Goal: Transaction & Acquisition: Purchase product/service

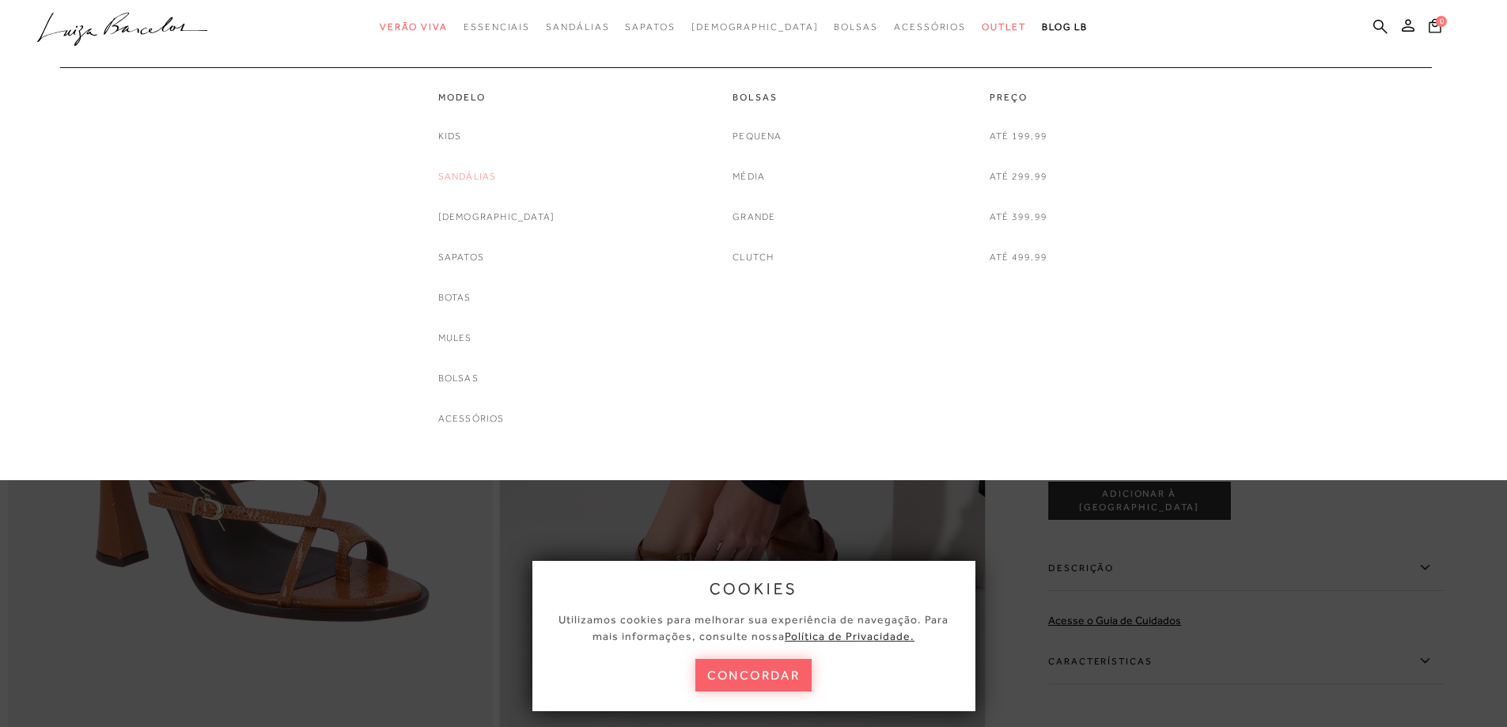
click at [494, 172] on link "Sandálias" at bounding box center [467, 177] width 59 height 17
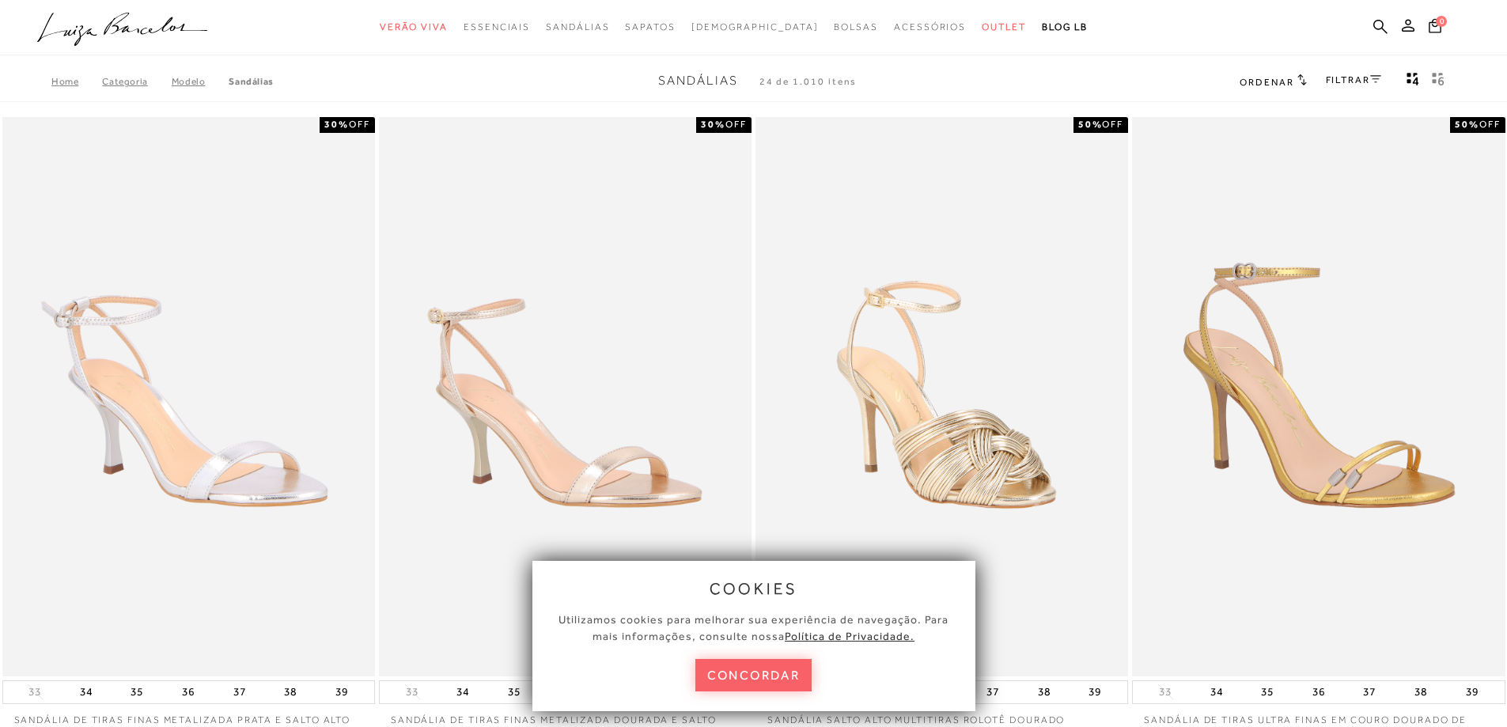
click at [1355, 83] on link "FILTRAR" at bounding box center [1353, 79] width 55 height 11
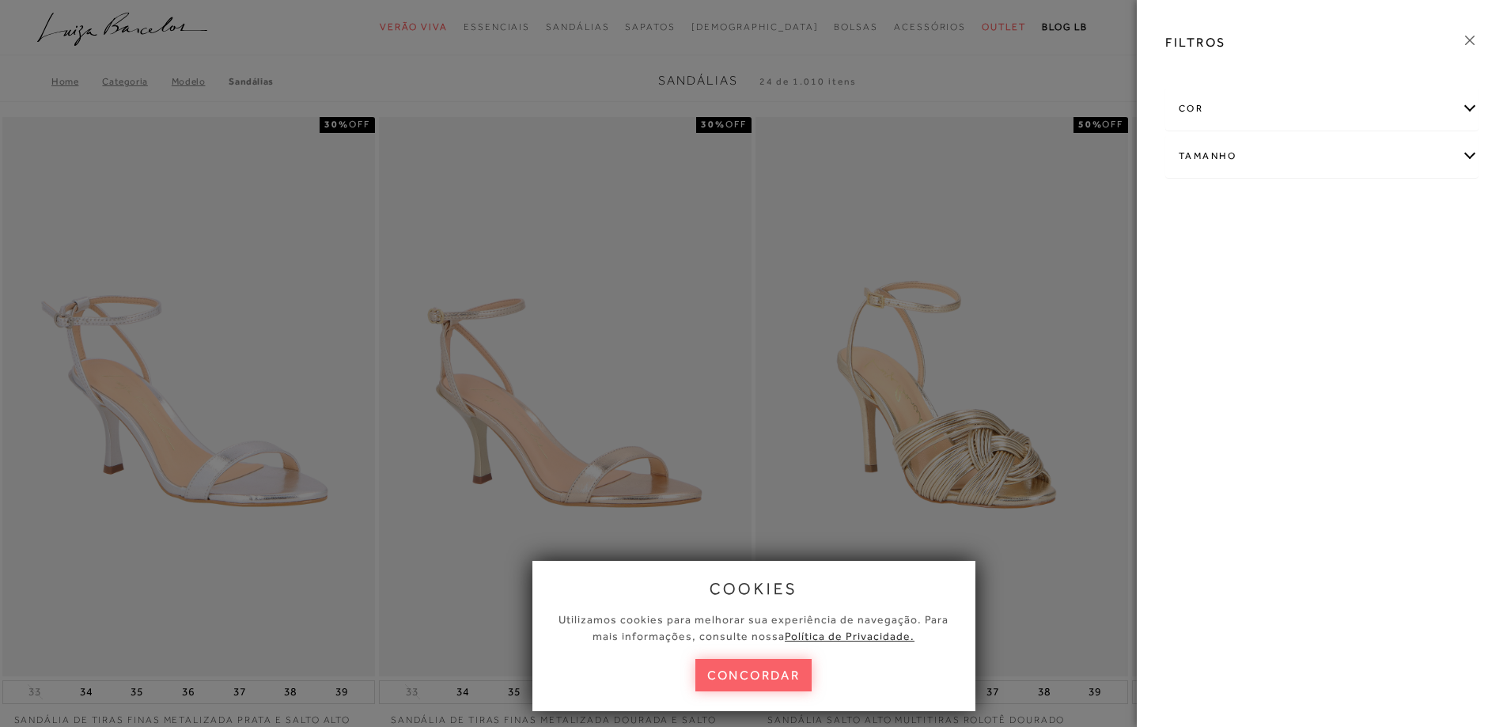
click at [1252, 166] on div "Tamanho" at bounding box center [1322, 156] width 312 height 42
click at [1193, 275] on link "Ver mais..." at bounding box center [1208, 276] width 43 height 12
click at [1271, 287] on label "36" at bounding box center [1256, 292] width 36 height 34
click at [1251, 287] on input "36" at bounding box center [1243, 294] width 16 height 16
checkbox input "true"
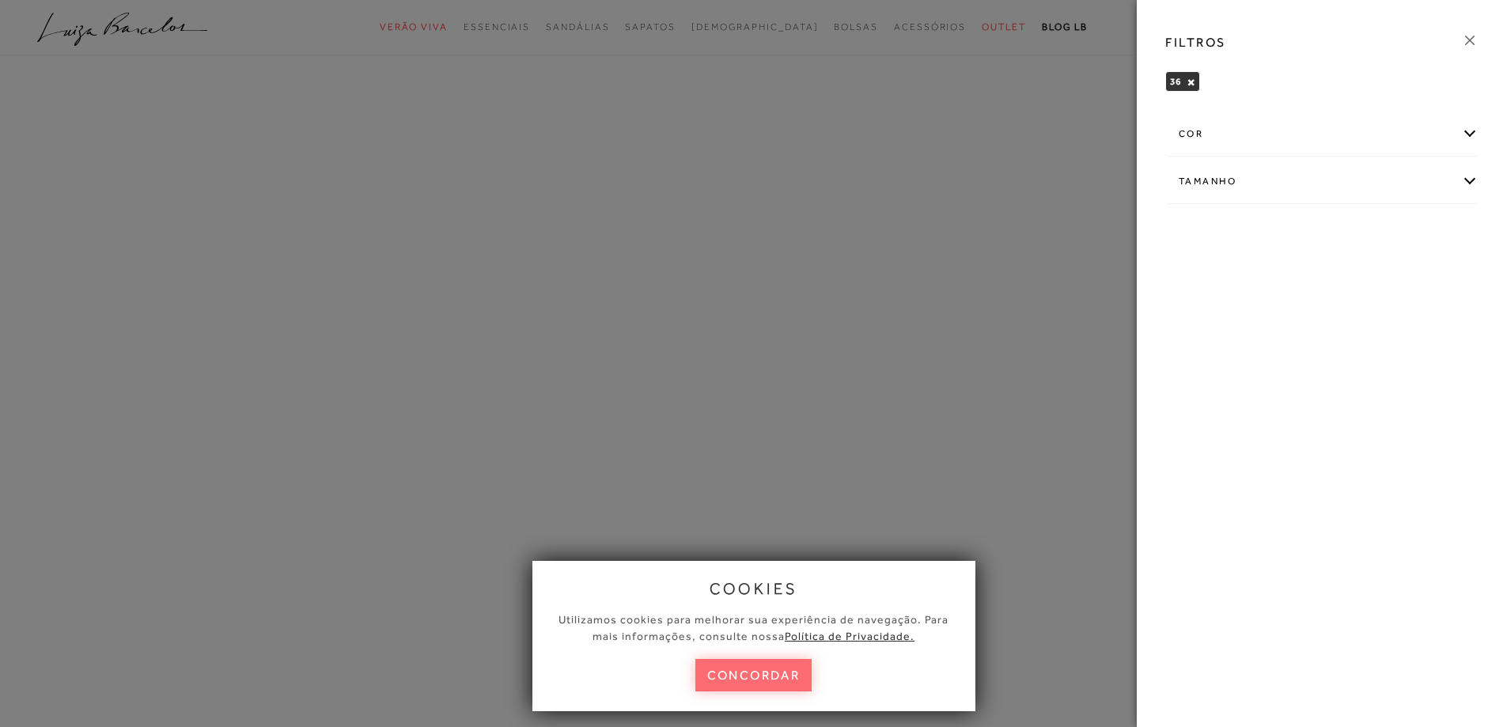
click at [785, 684] on button "concordar" at bounding box center [753, 675] width 117 height 32
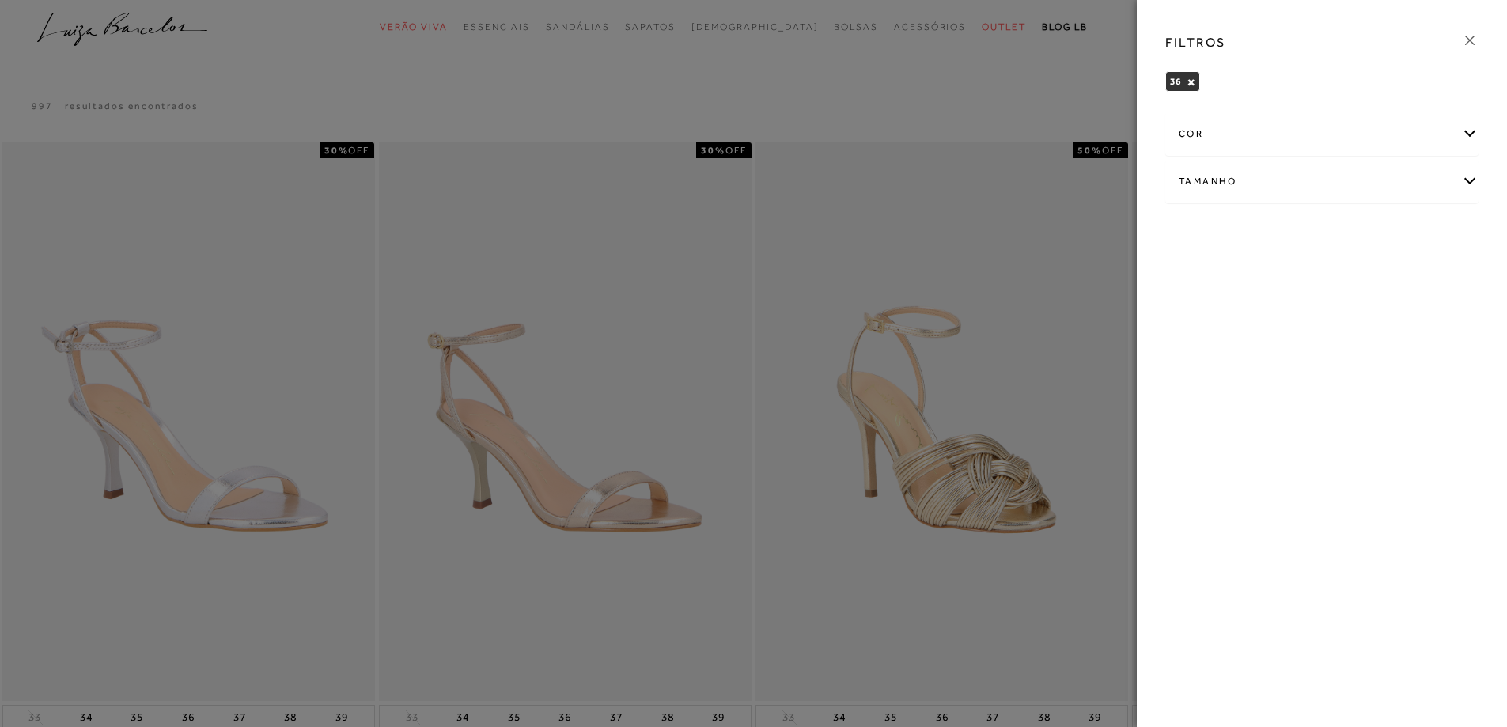
click at [1472, 44] on icon at bounding box center [1469, 40] width 17 height 17
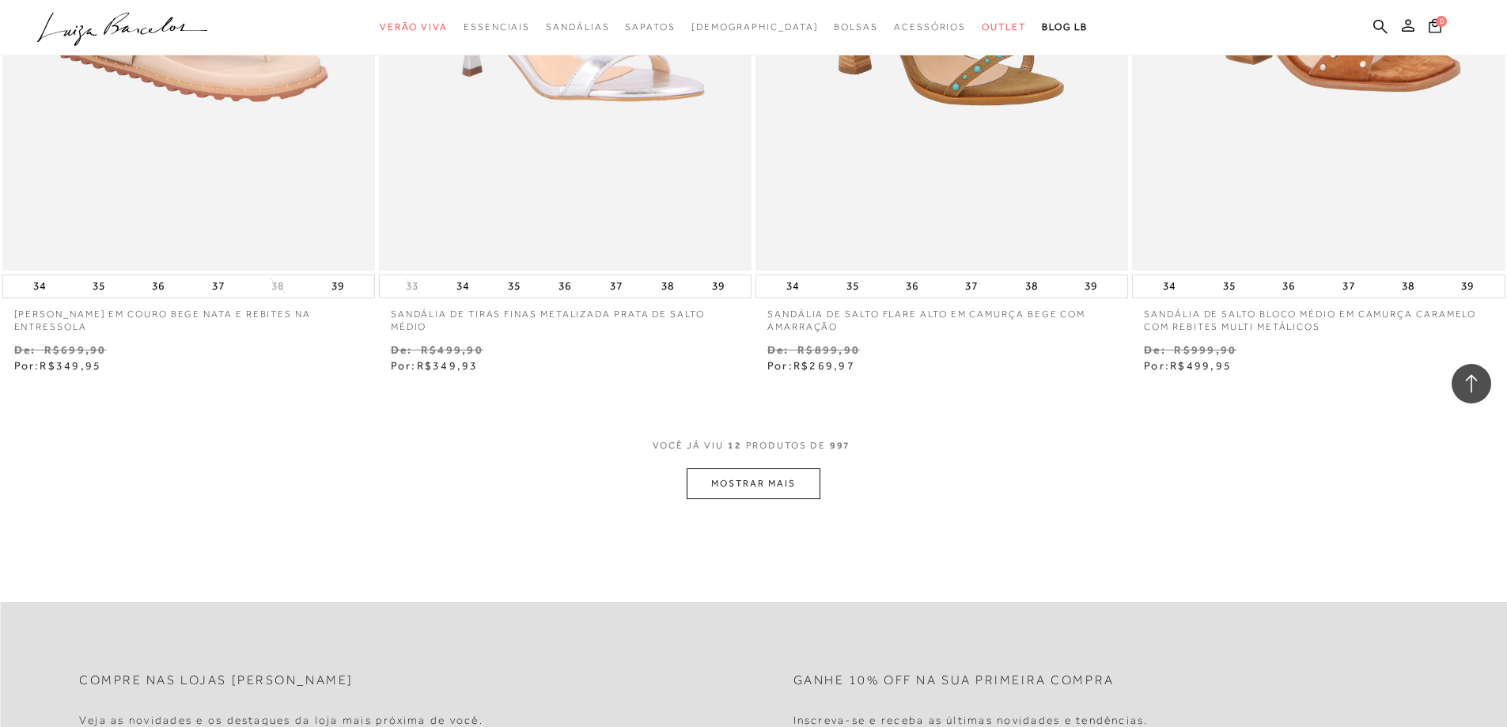
scroll to position [1820, 0]
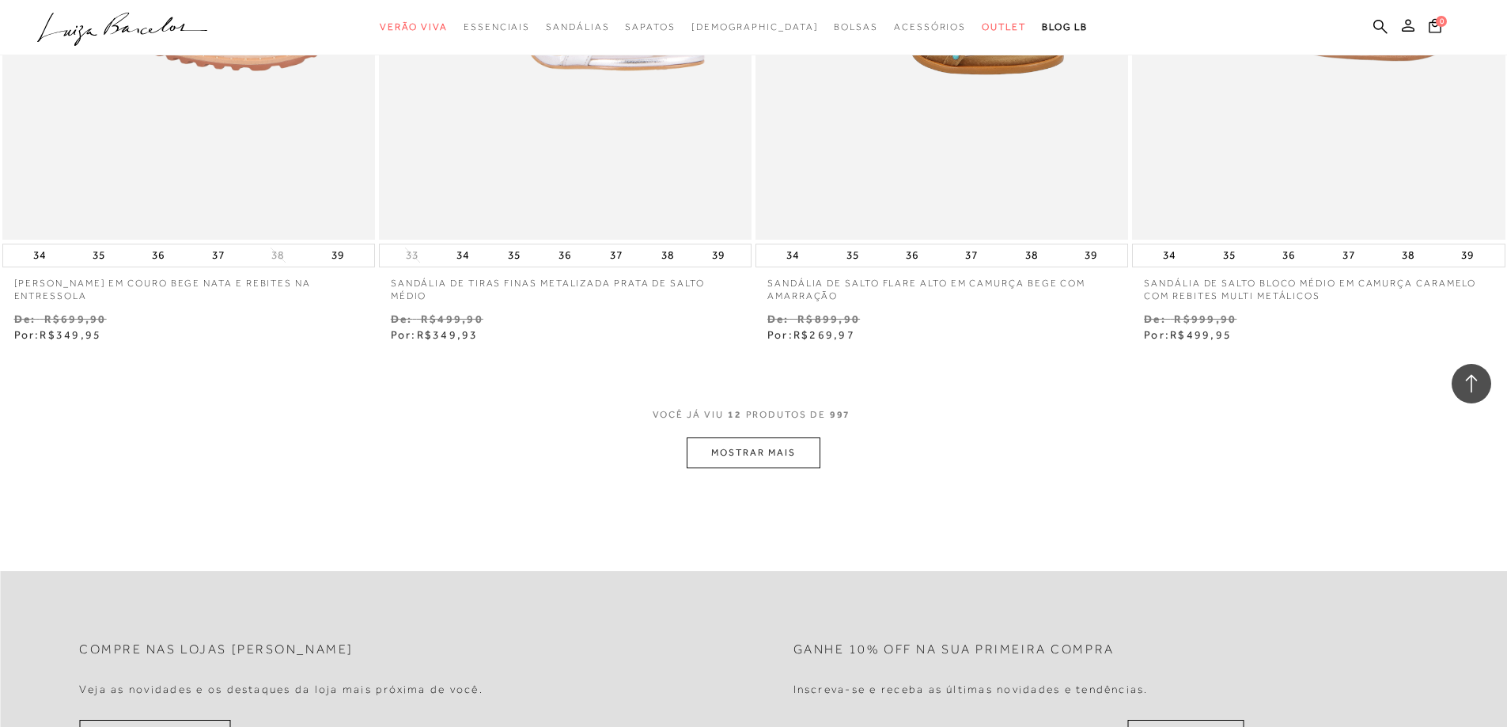
click at [763, 457] on button "MOSTRAR MAIS" at bounding box center [753, 453] width 133 height 31
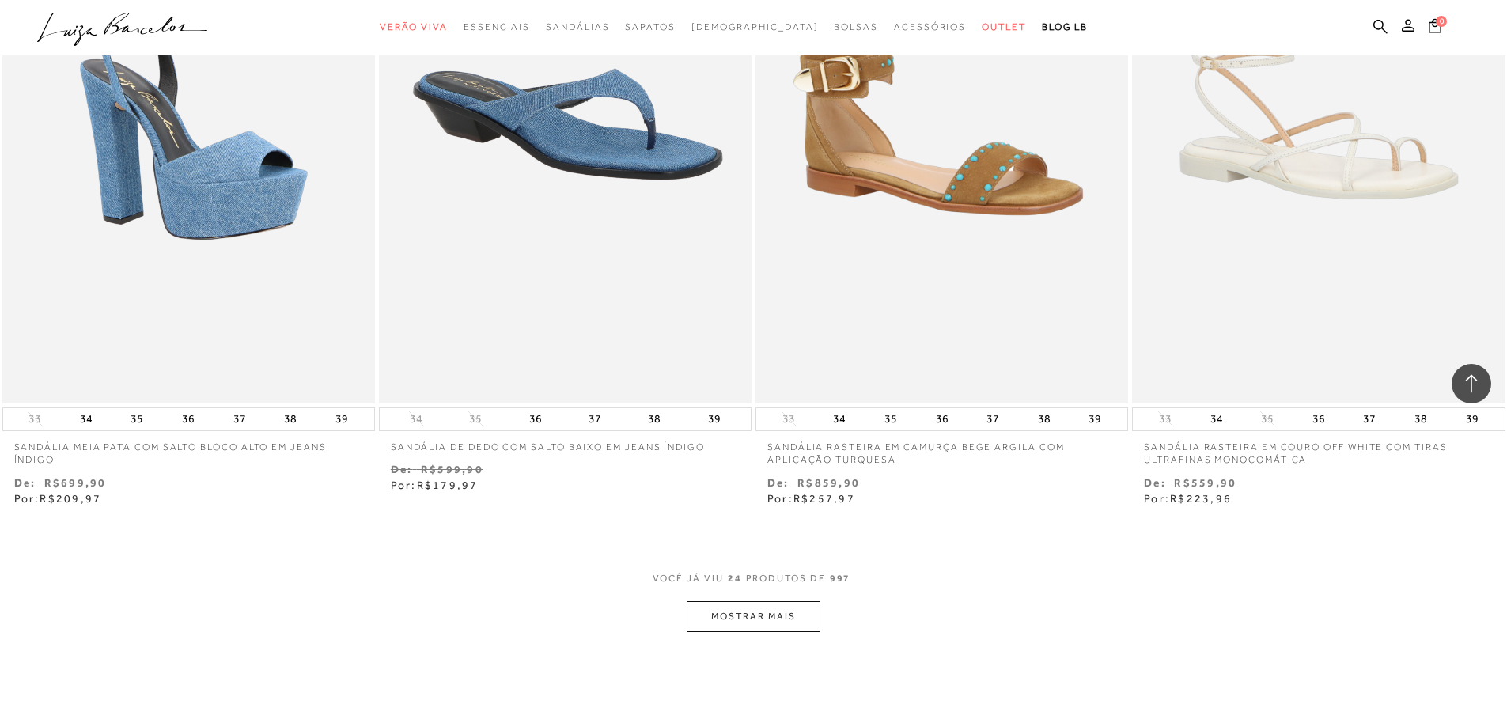
scroll to position [3956, 0]
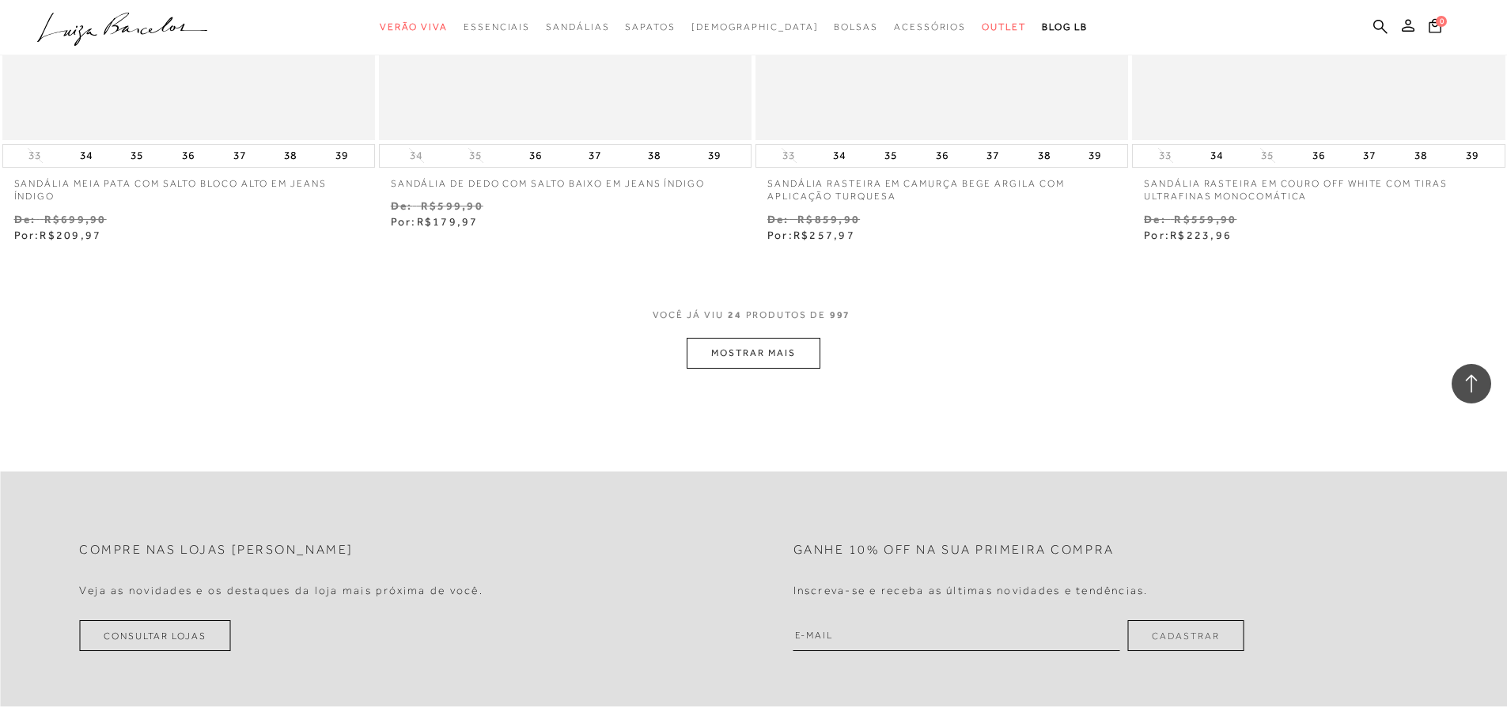
click at [783, 348] on button "MOSTRAR MAIS" at bounding box center [753, 353] width 133 height 31
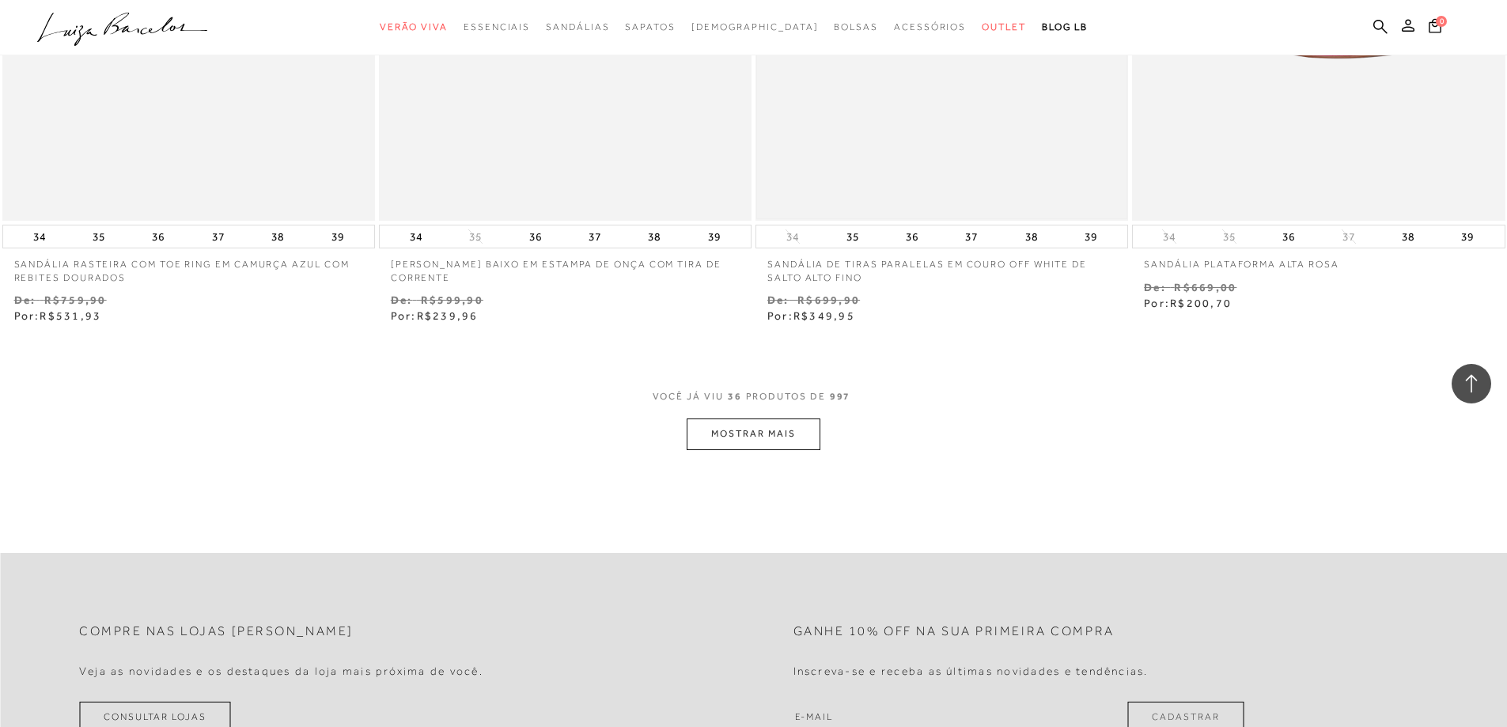
scroll to position [6092, 0]
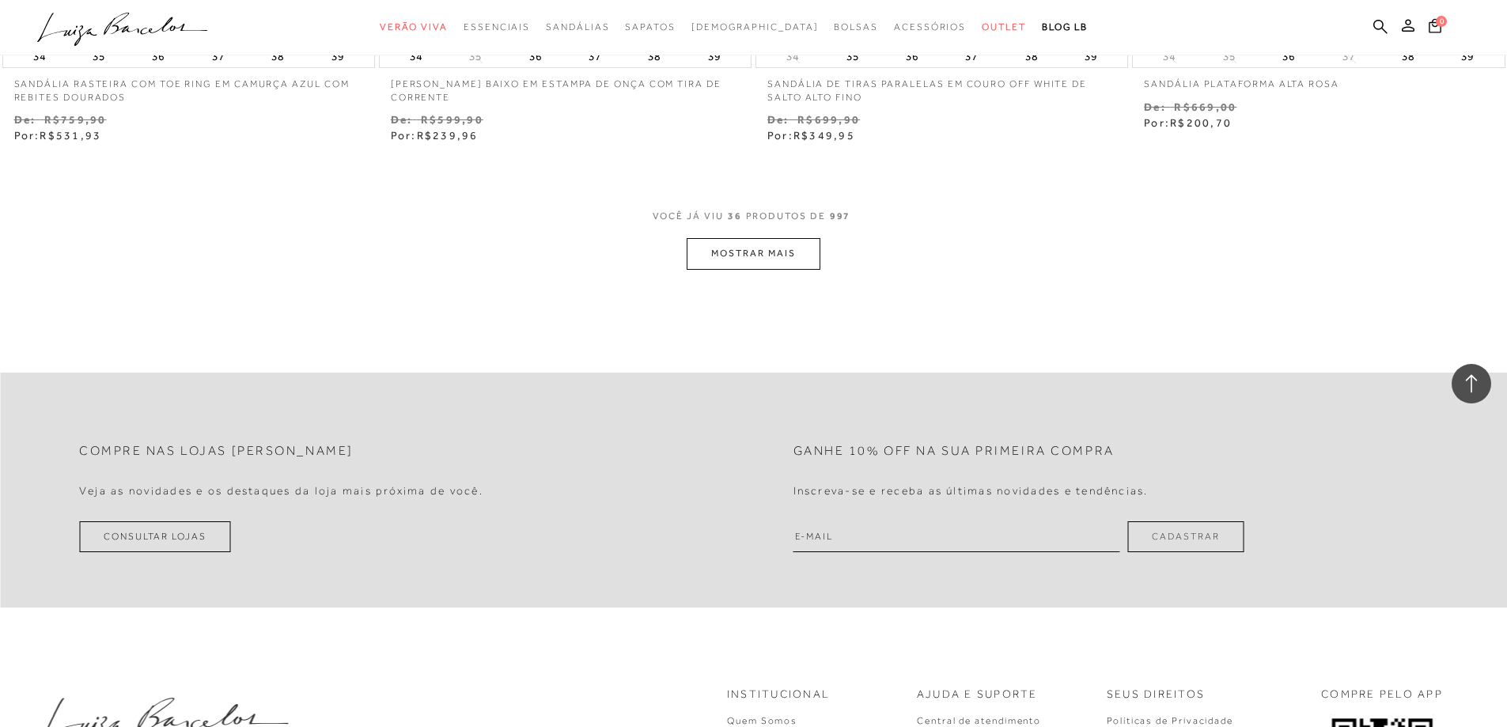
click at [818, 254] on button "MOSTRAR MAIS" at bounding box center [753, 253] width 133 height 31
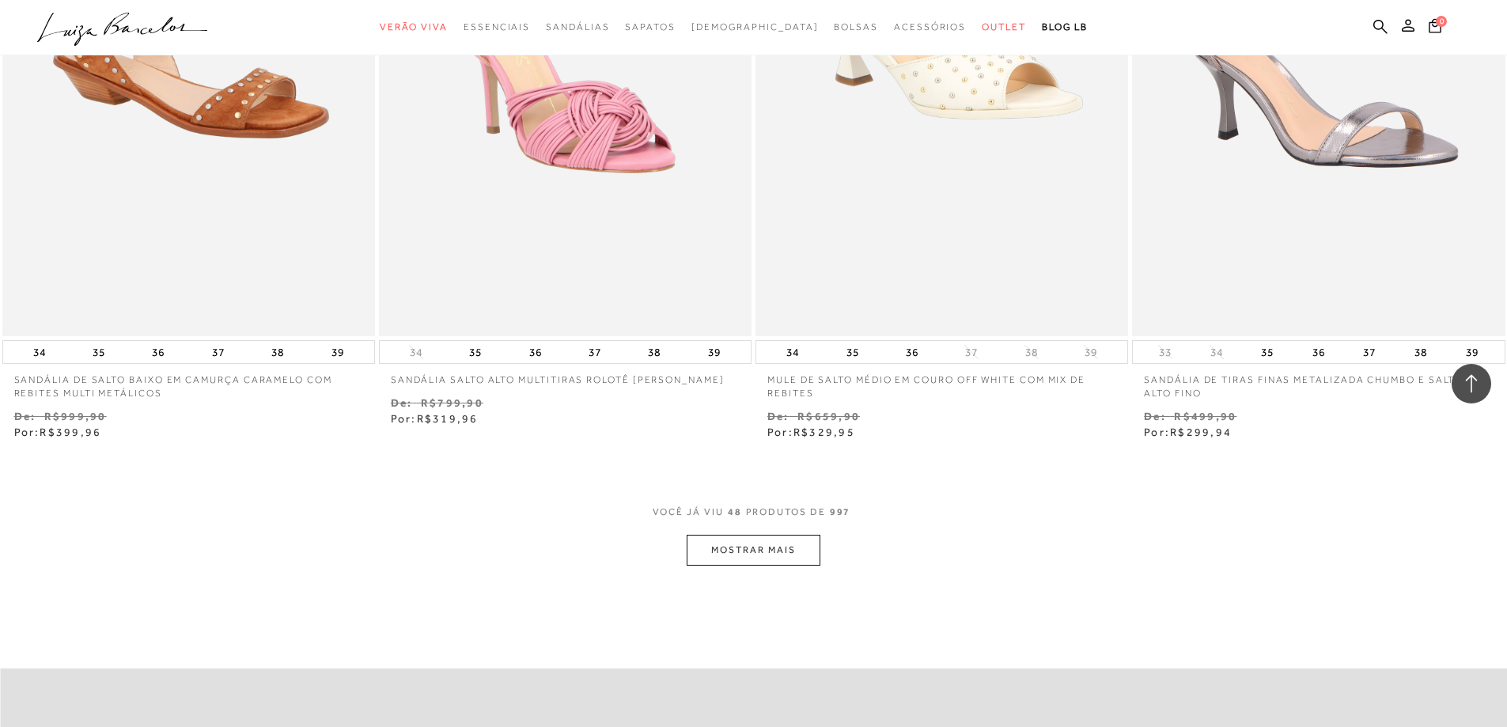
scroll to position [7912, 0]
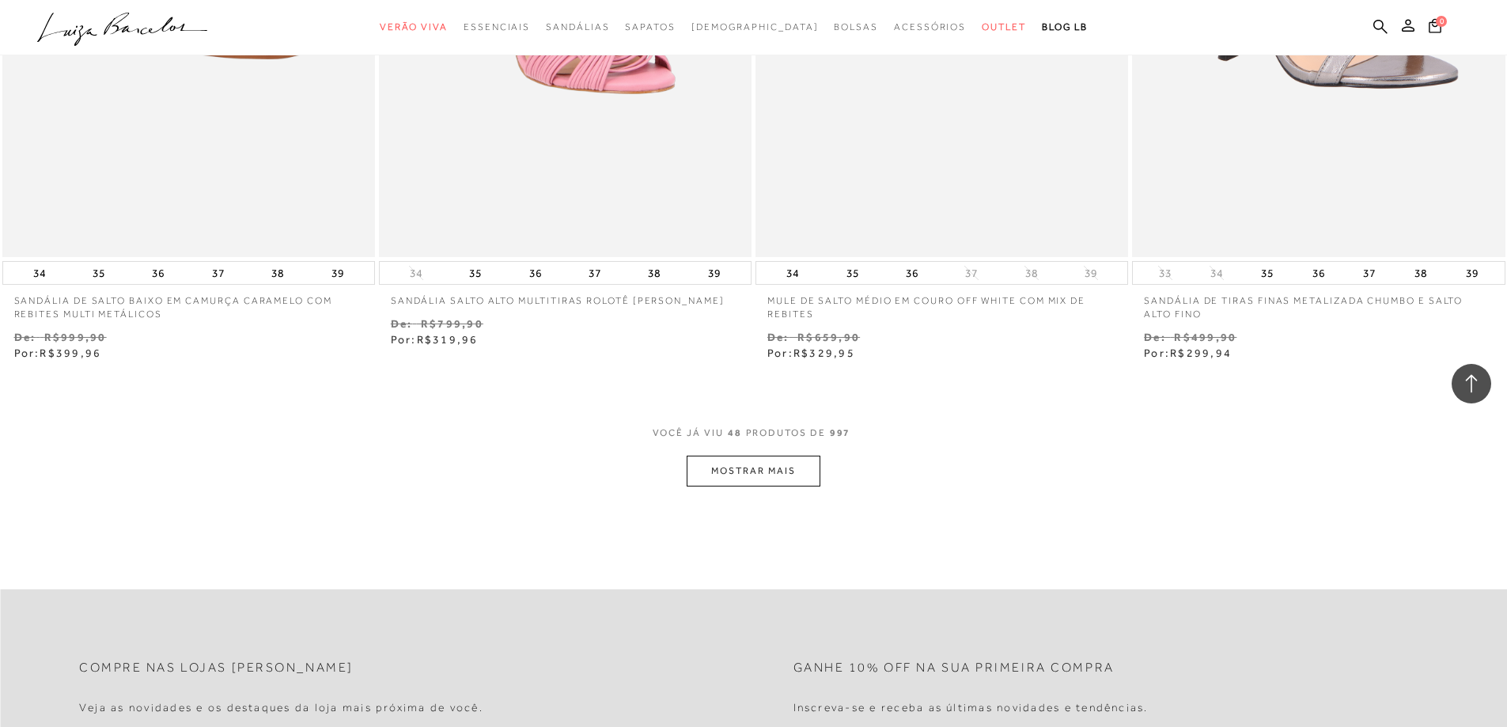
click at [752, 475] on button "MOSTRAR MAIS" at bounding box center [753, 471] width 133 height 31
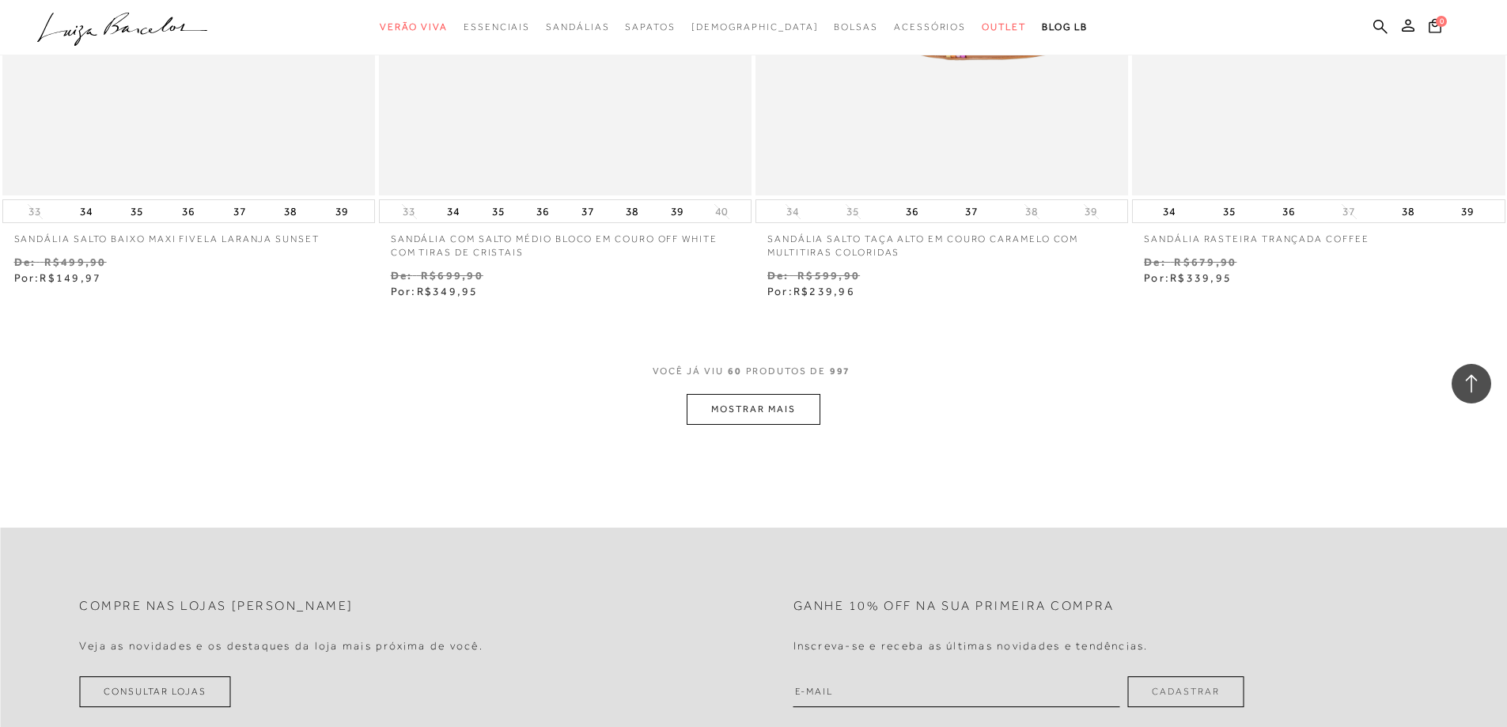
scroll to position [10004, 0]
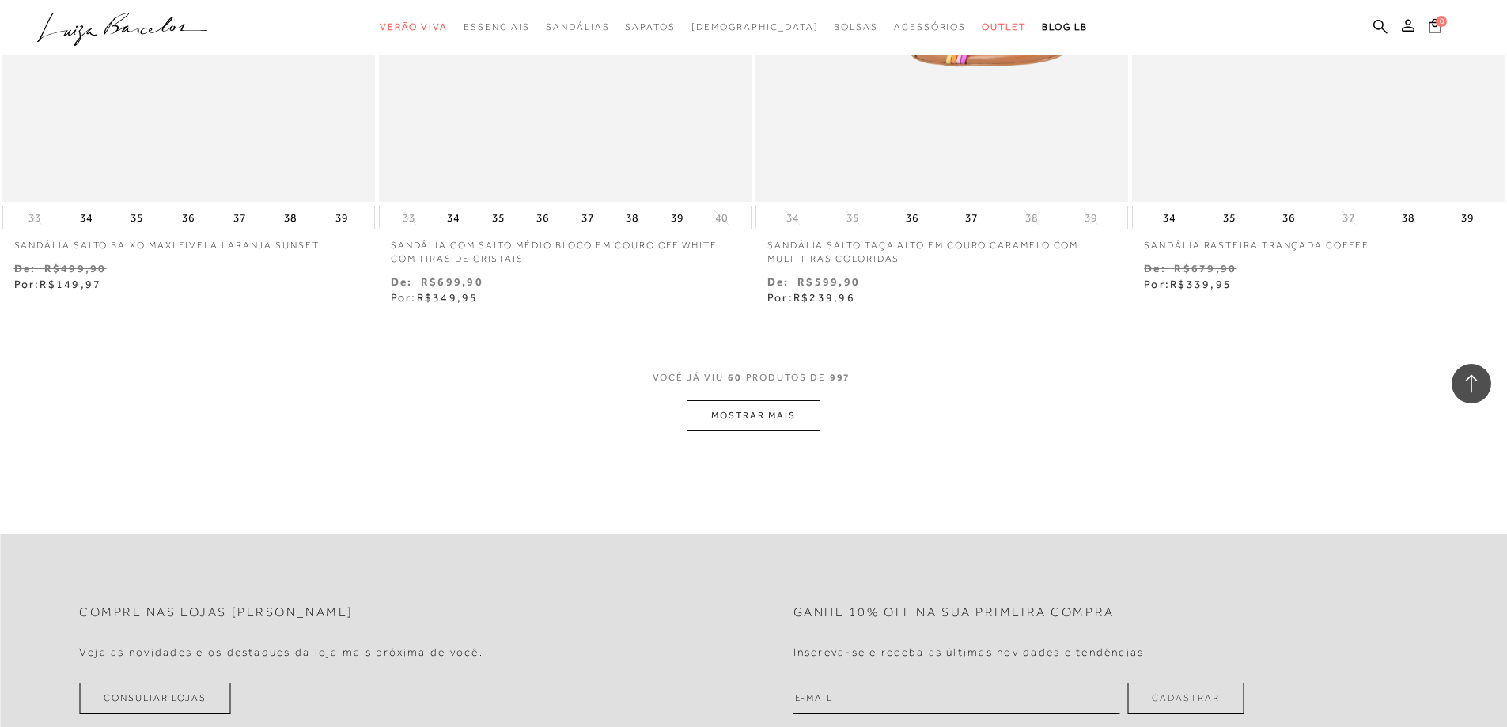
click at [790, 404] on button "MOSTRAR MAIS" at bounding box center [753, 415] width 133 height 31
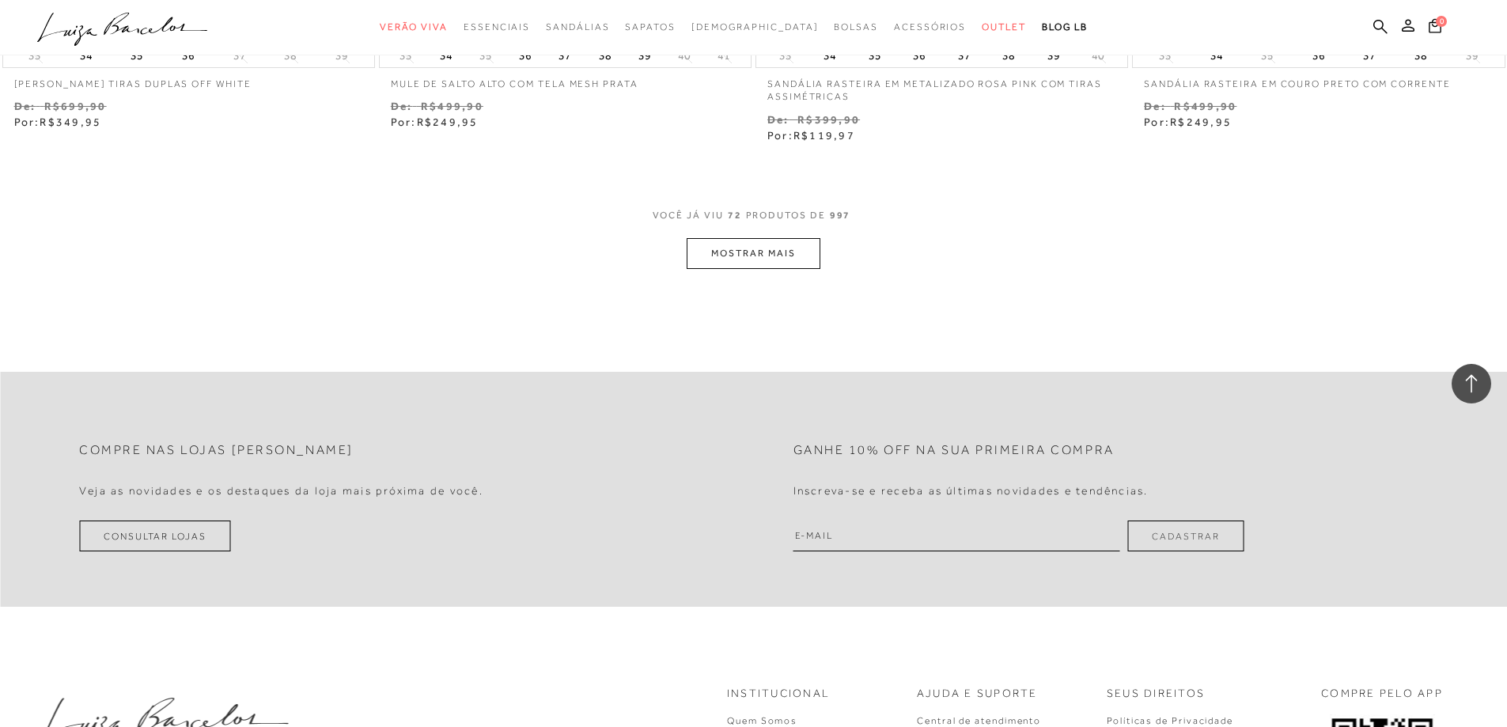
scroll to position [12219, 0]
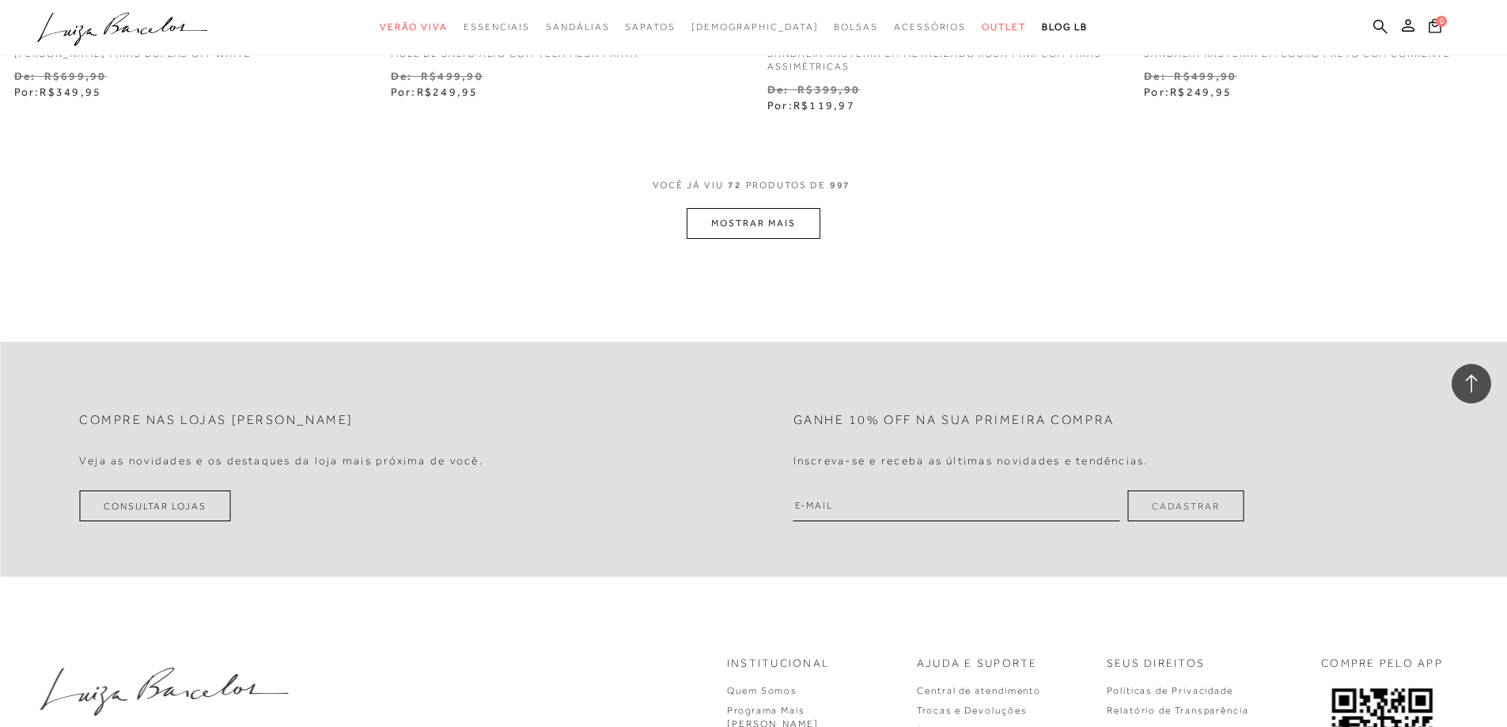
click at [749, 227] on button "MOSTRAR MAIS" at bounding box center [753, 223] width 133 height 31
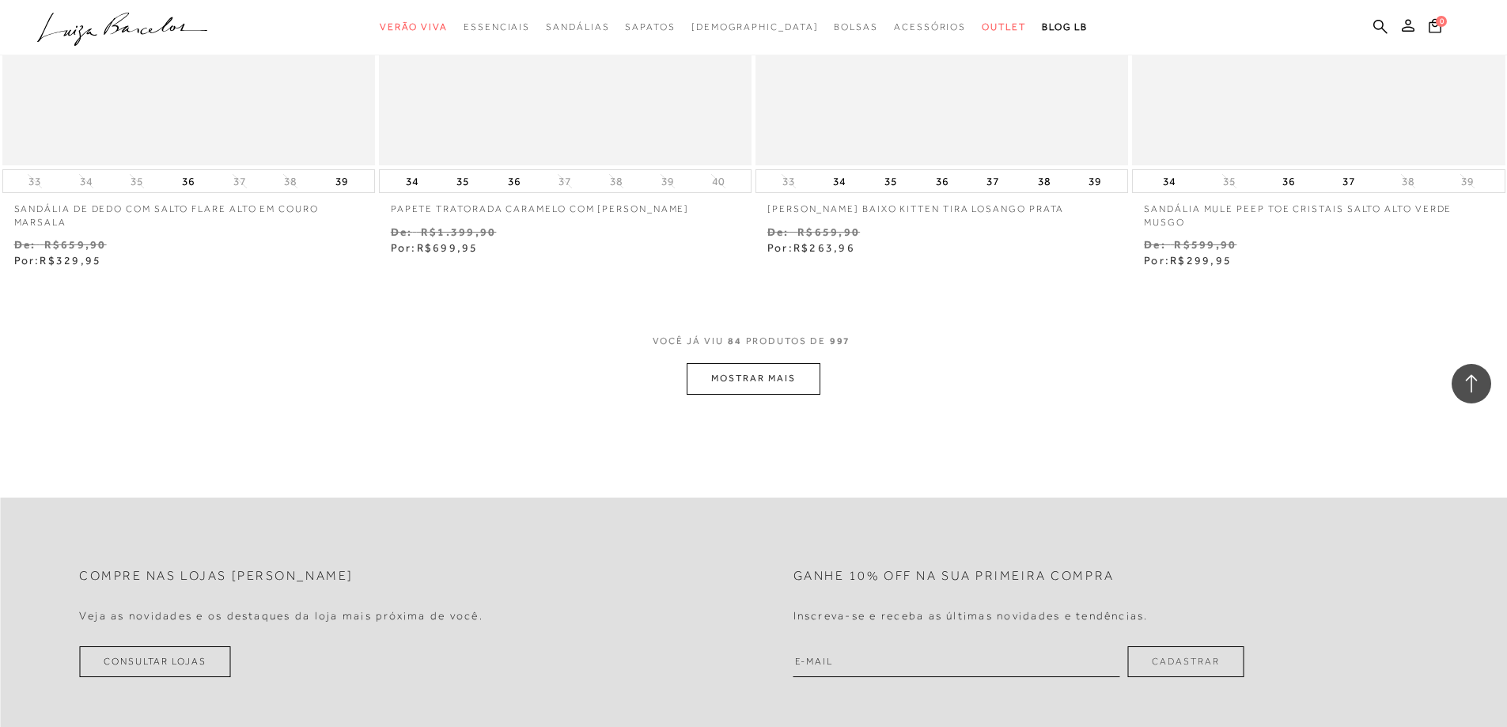
scroll to position [13881, 0]
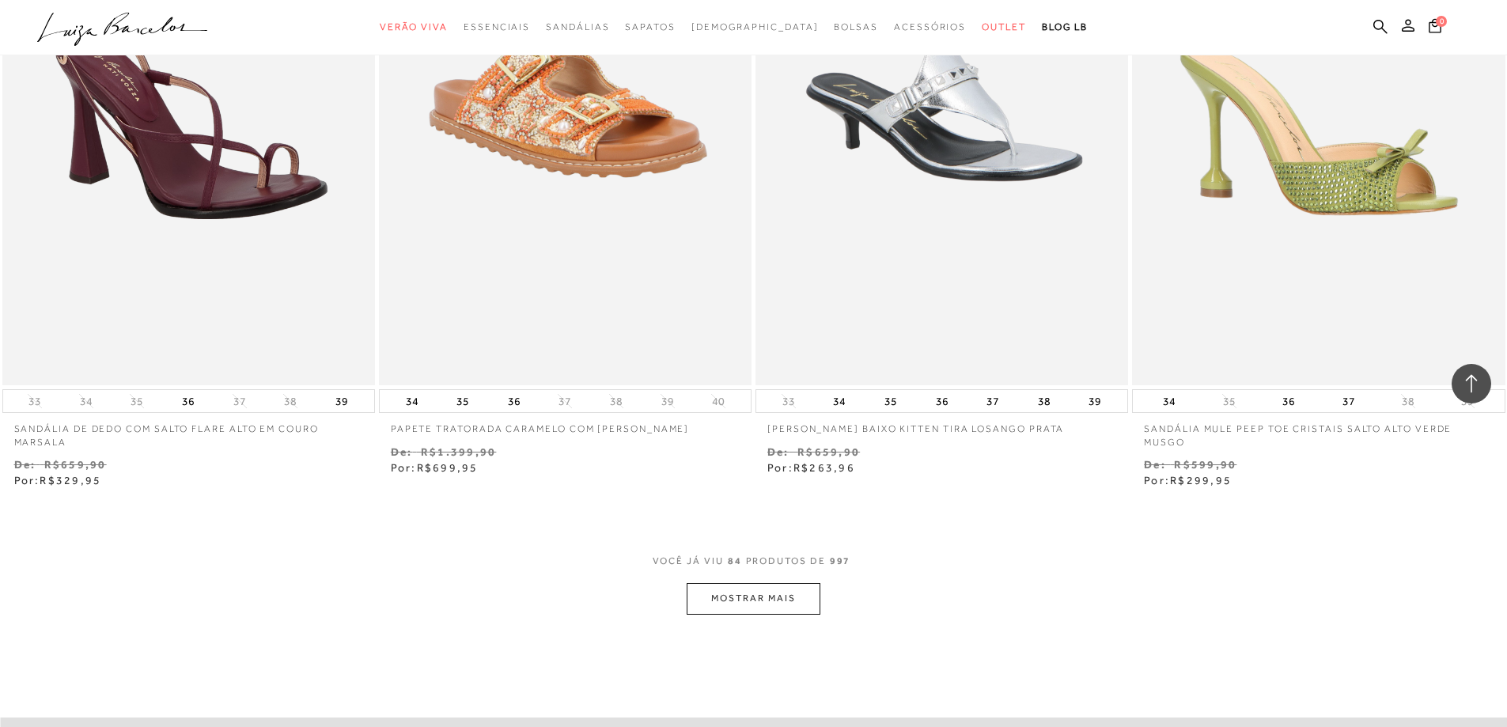
click at [746, 566] on span "PRODUTOS DE" at bounding box center [786, 561] width 80 height 13
click at [748, 603] on button "MOSTRAR MAIS" at bounding box center [753, 598] width 133 height 31
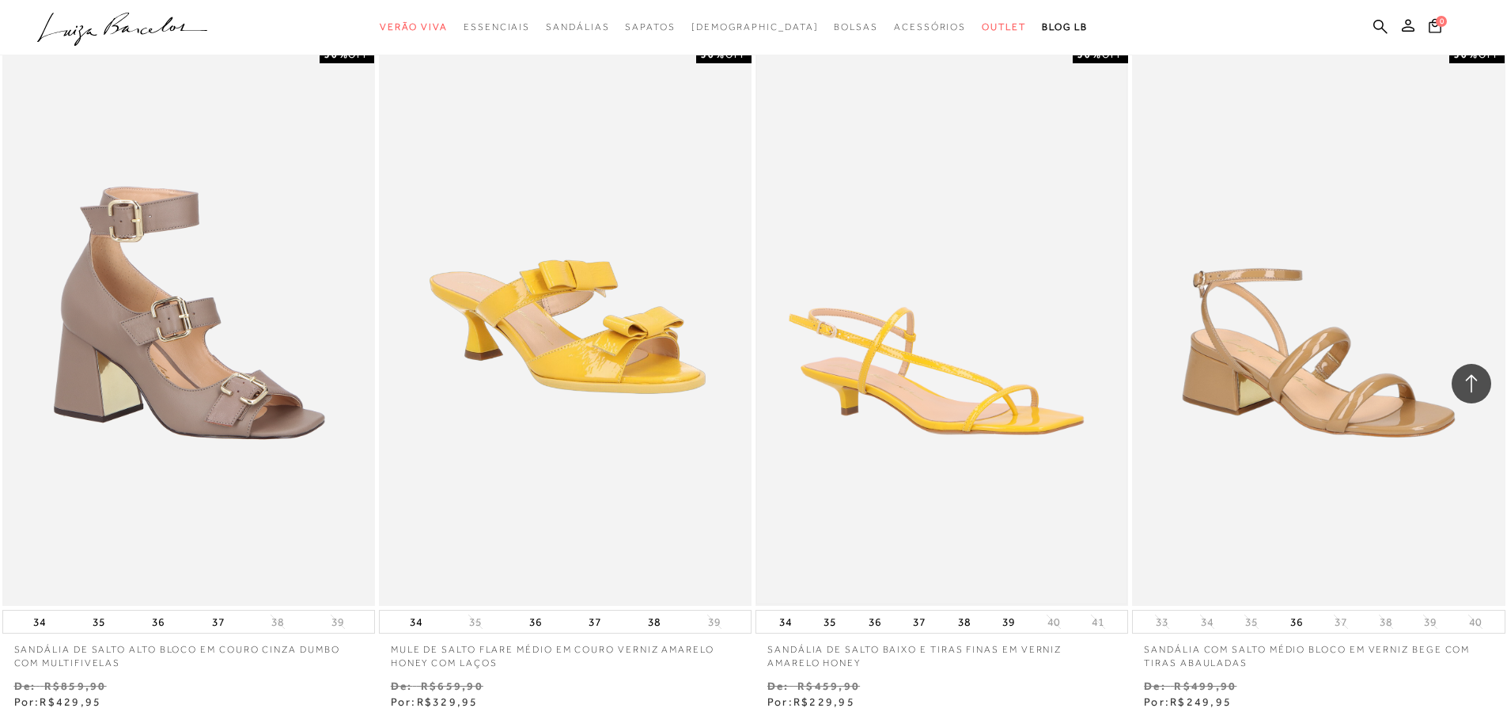
scroll to position [15700, 0]
